Goal: Navigation & Orientation: Find specific page/section

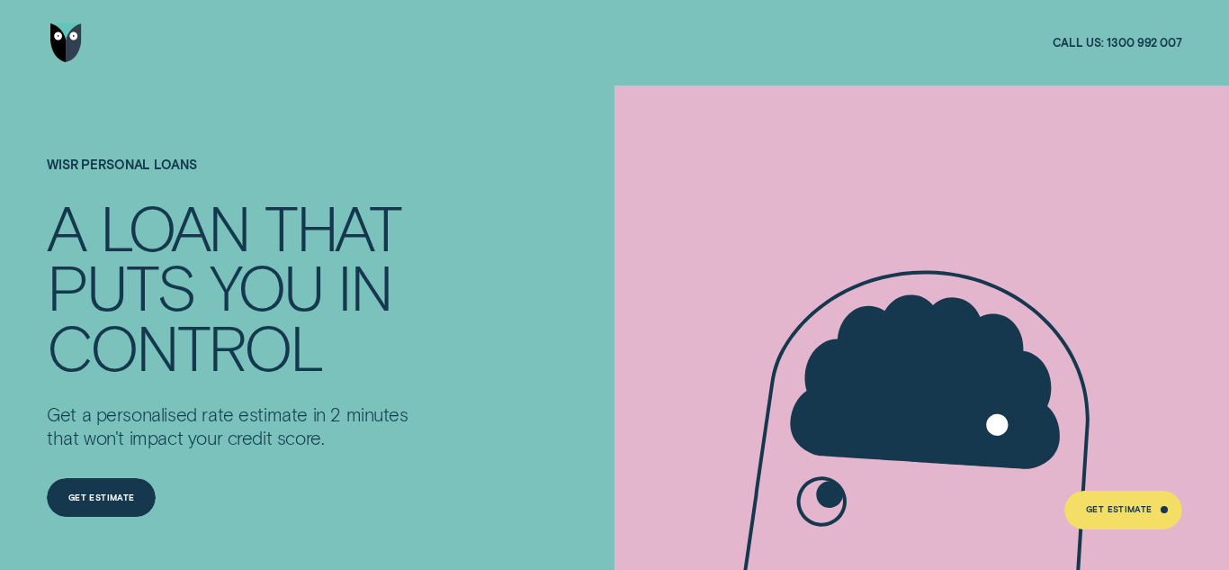
click at [59, 45] on img "Go to home page" at bounding box center [66, 42] width 32 height 39
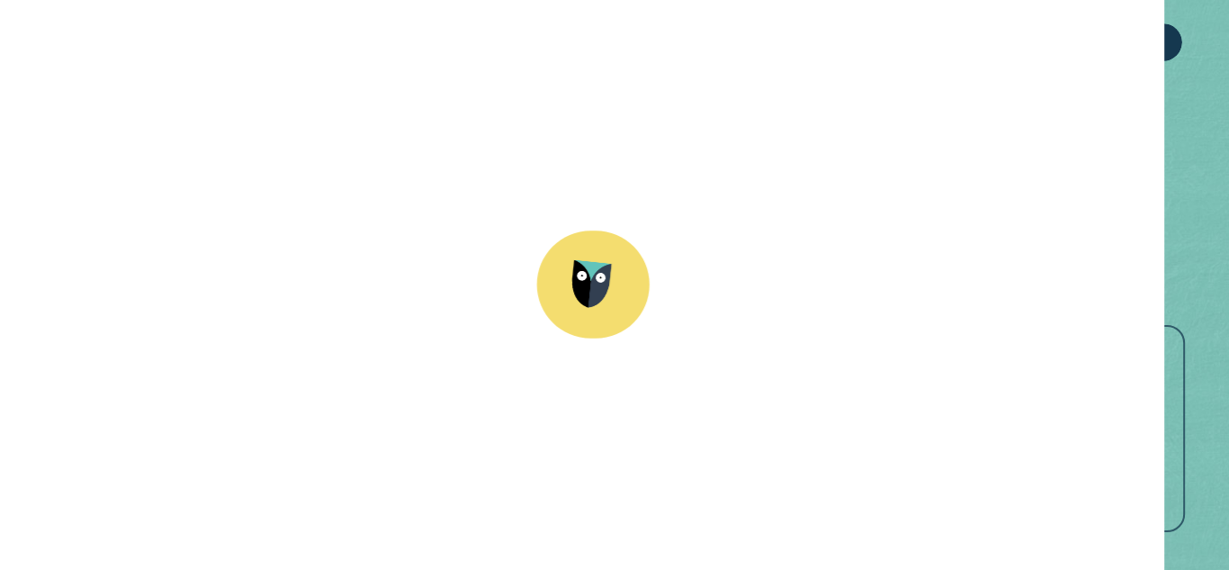
click at [1016, 40] on div "Log in" at bounding box center [1023, 43] width 31 height 7
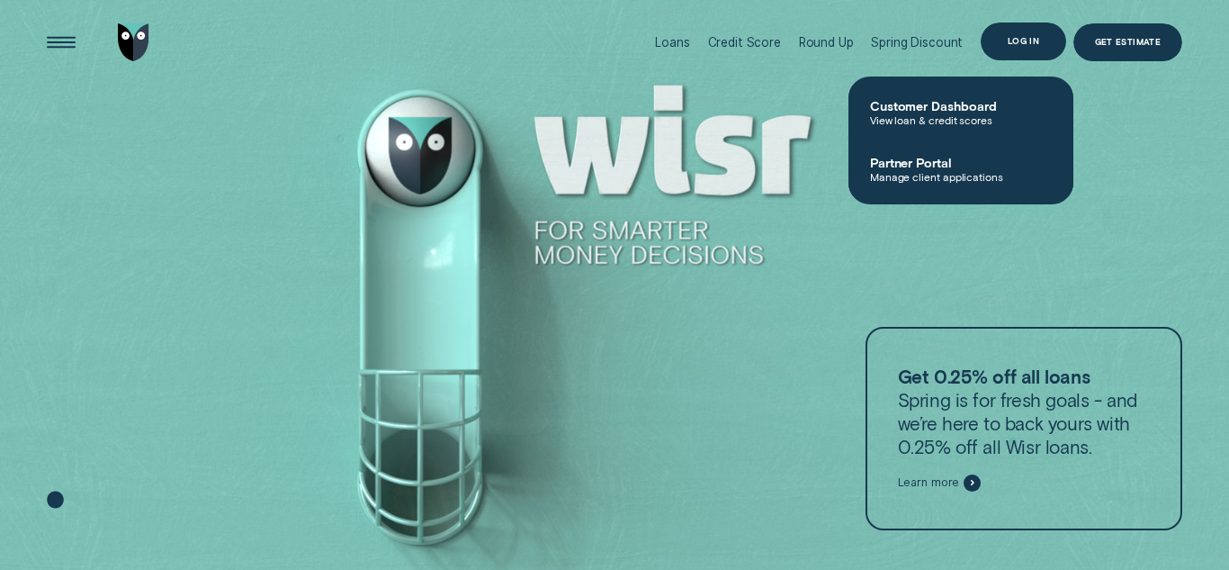
click at [1016, 39] on div "Log in" at bounding box center [1023, 41] width 31 height 7
click at [1035, 38] on div "Log in" at bounding box center [1023, 41] width 31 height 7
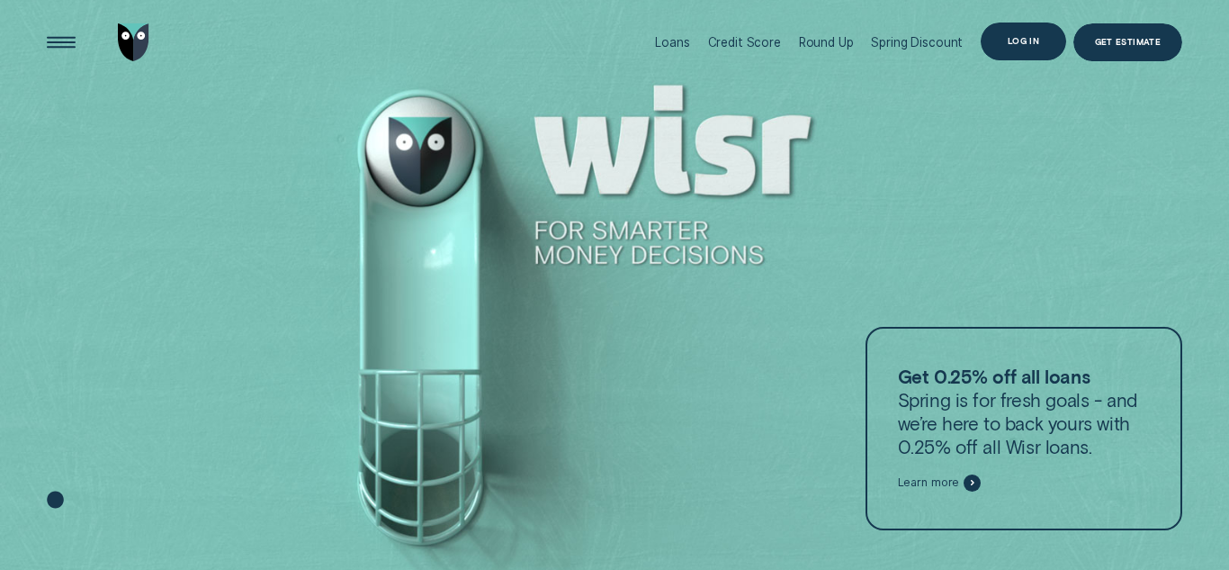
click at [996, 56] on div "Log in" at bounding box center [1023, 41] width 85 height 39
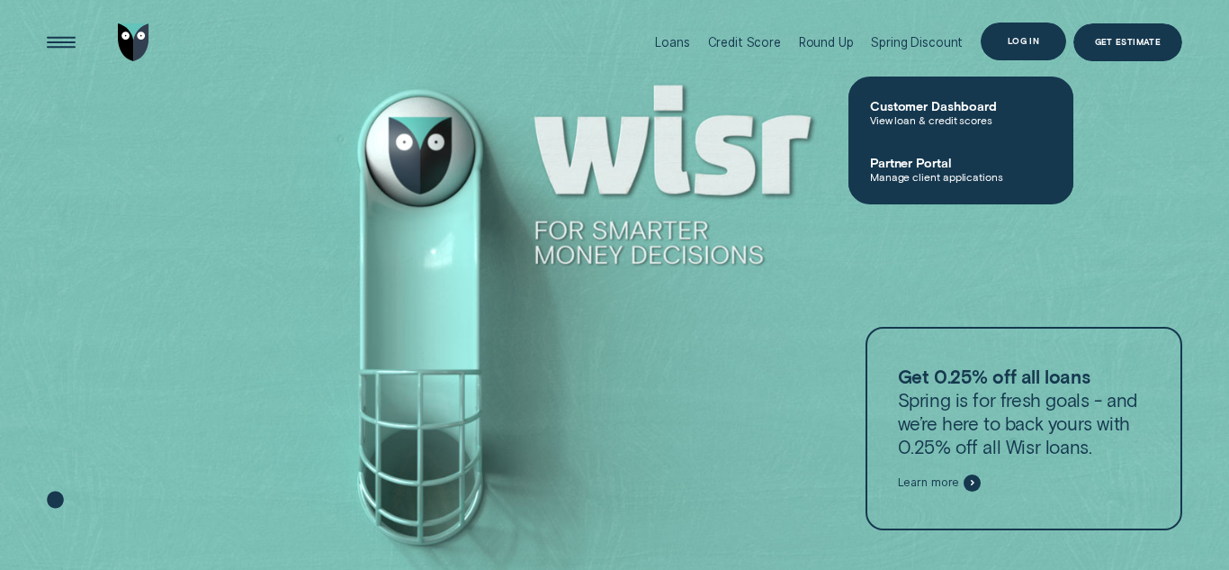
click at [996, 56] on div "Log in" at bounding box center [1023, 41] width 85 height 39
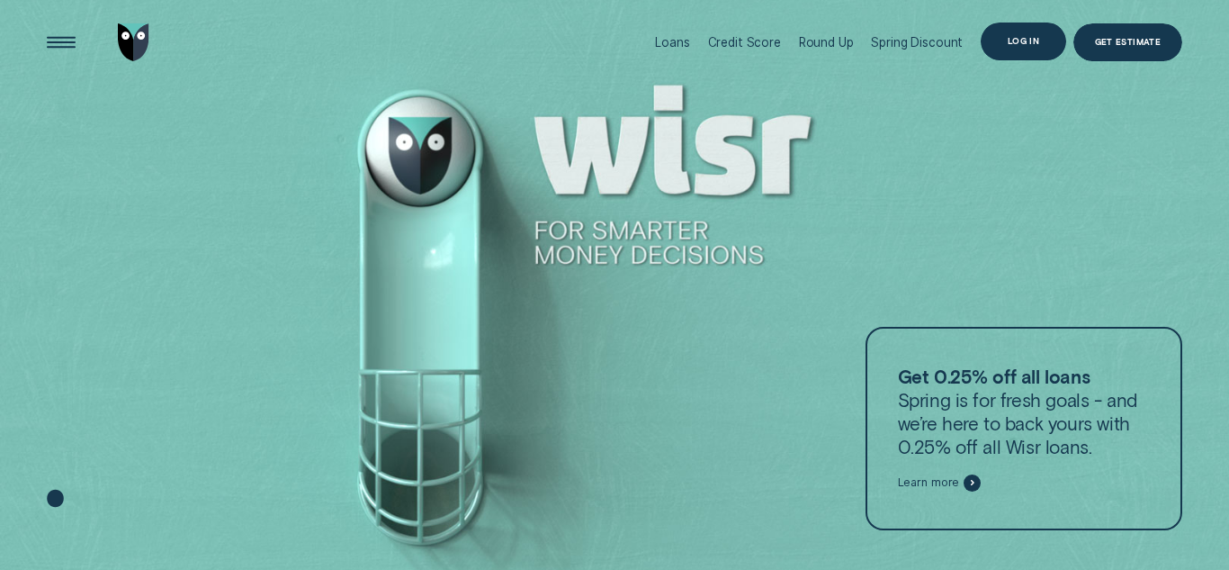
click at [1038, 40] on div "Log in" at bounding box center [1023, 41] width 31 height 7
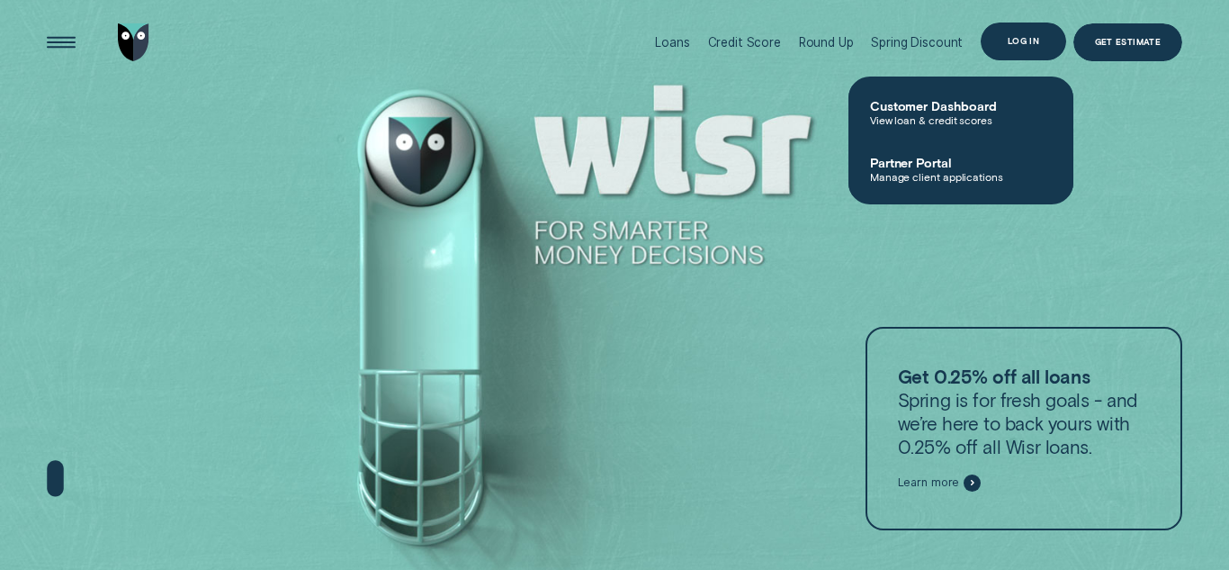
click at [1038, 40] on div "Log in" at bounding box center [1023, 41] width 31 height 7
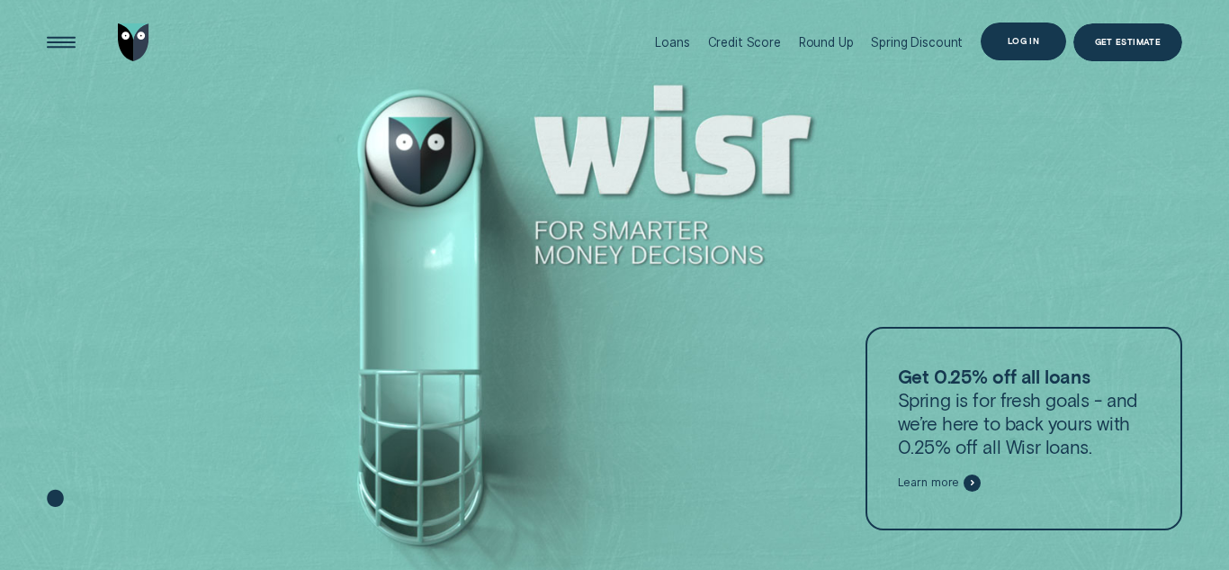
click at [1038, 40] on div "Log in" at bounding box center [1023, 41] width 31 height 7
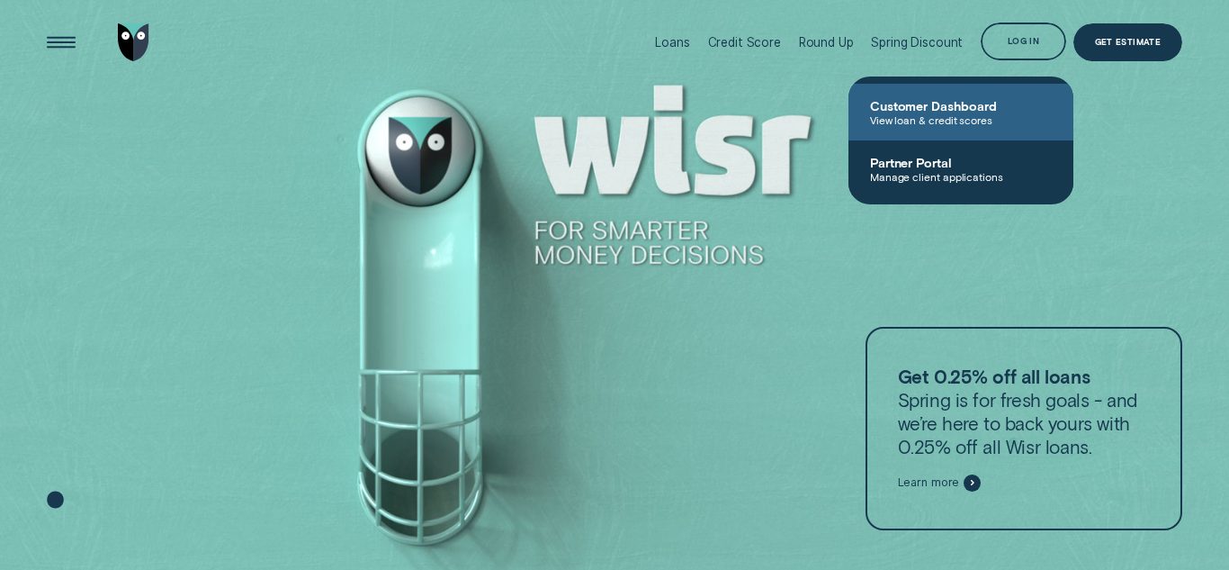
click at [921, 106] on span "Customer Dashboard" at bounding box center [961, 105] width 182 height 15
